Goal: Answer question/provide support

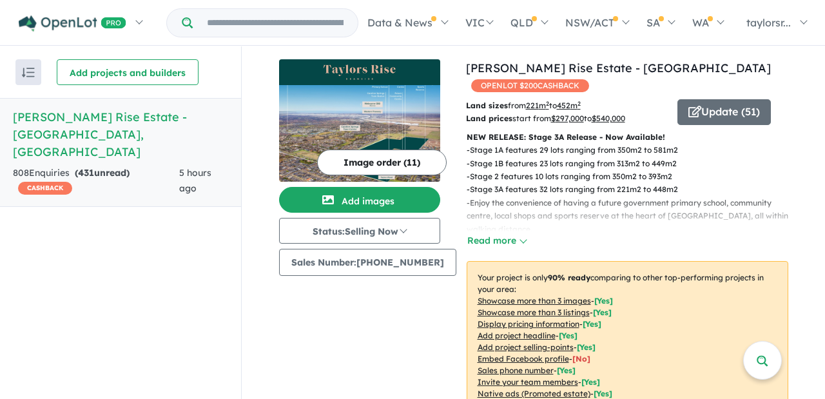
scroll to position [572, 0]
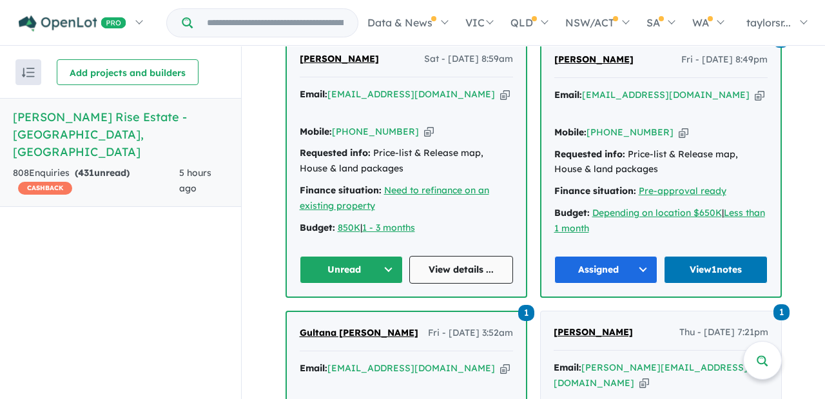
click at [450, 263] on link "View details ..." at bounding box center [461, 270] width 104 height 28
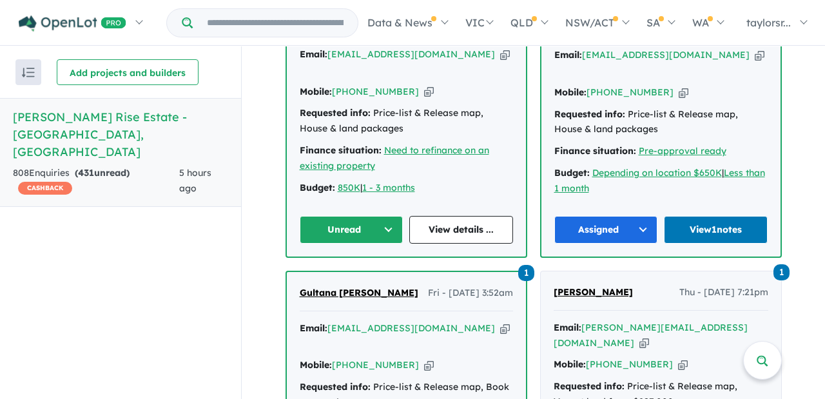
scroll to position [534, 0]
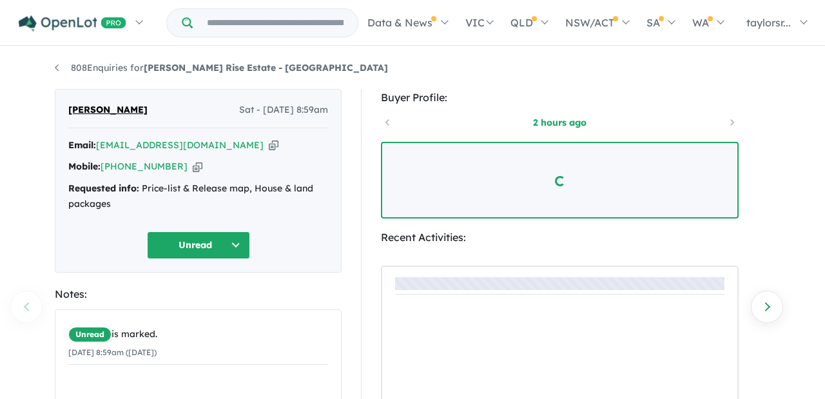
scroll to position [57, 0]
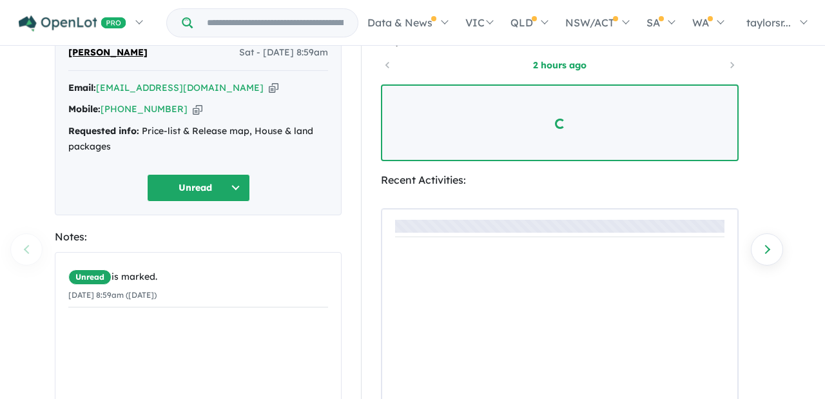
click at [237, 182] on button "Unread" at bounding box center [198, 188] width 103 height 28
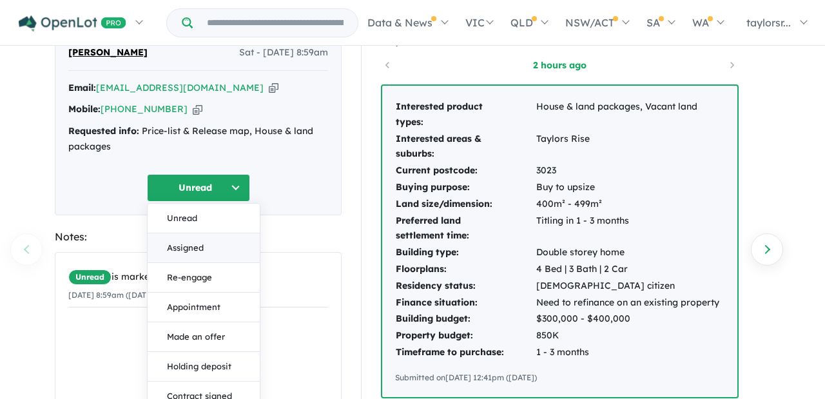
click at [186, 244] on button "Assigned" at bounding box center [204, 248] width 112 height 30
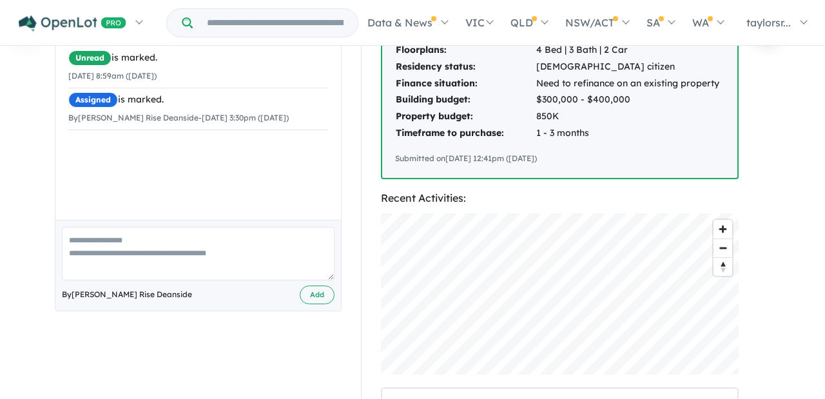
scroll to position [283, 0]
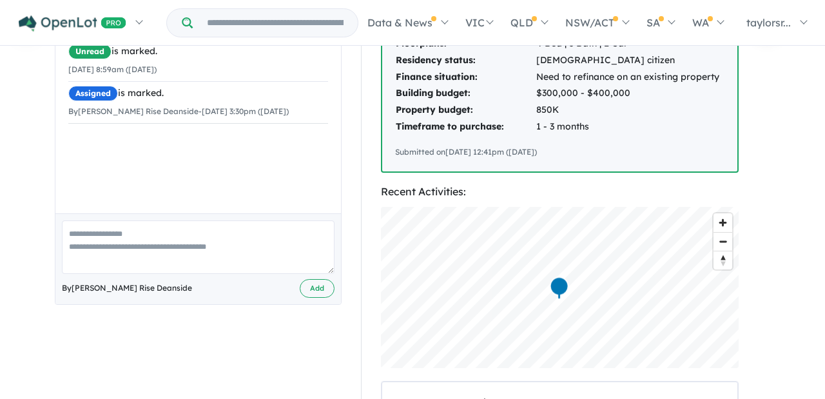
click at [107, 236] on textarea at bounding box center [198, 246] width 273 height 53
paste textarea "**********"
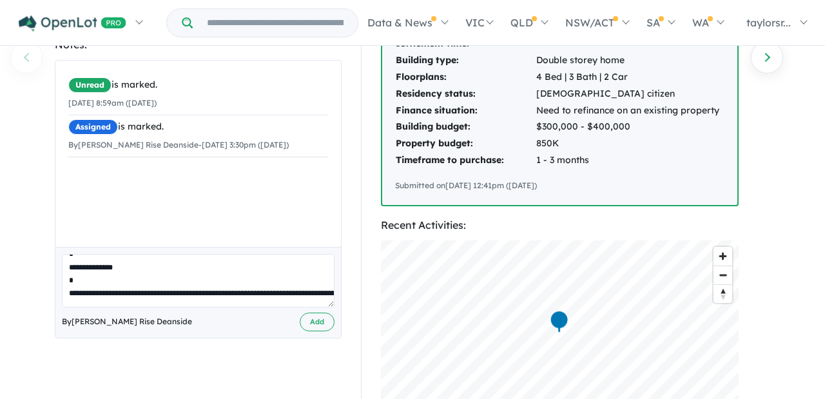
scroll to position [404, 0]
type textarea "**********"
click at [315, 320] on button "Add" at bounding box center [317, 322] width 35 height 19
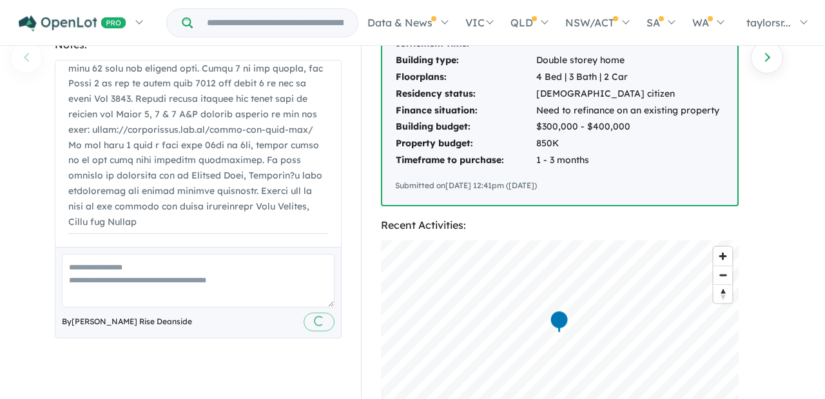
scroll to position [0, 0]
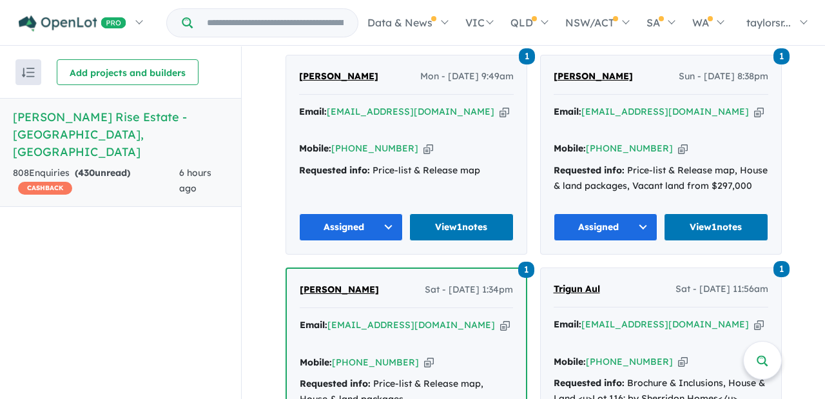
scroll to position [1373, 0]
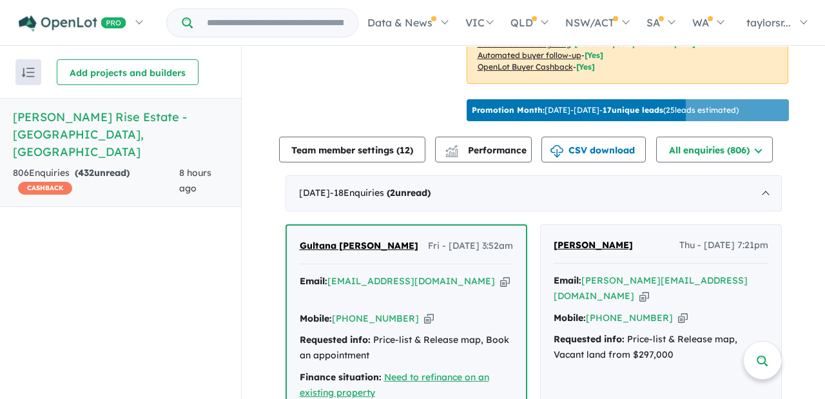
scroll to position [286, 0]
